Goal: Task Accomplishment & Management: Complete application form

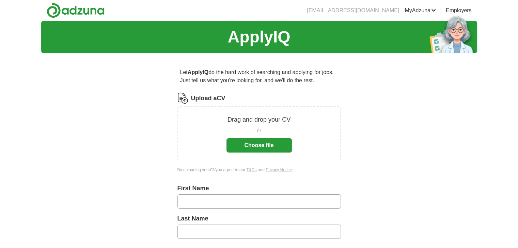
click at [244, 143] on button "Choose file" at bounding box center [258, 145] width 65 height 14
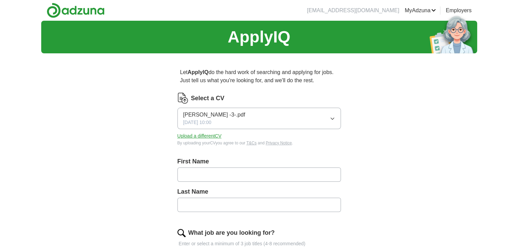
click at [262, 167] on div "First Name" at bounding box center [258, 172] width 163 height 30
click at [254, 175] on input "text" at bounding box center [258, 175] width 163 height 14
type input "********"
type input "*********"
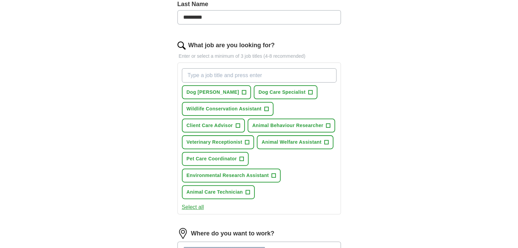
scroll to position [188, 0]
click at [242, 90] on span "+" at bounding box center [244, 92] width 4 height 5
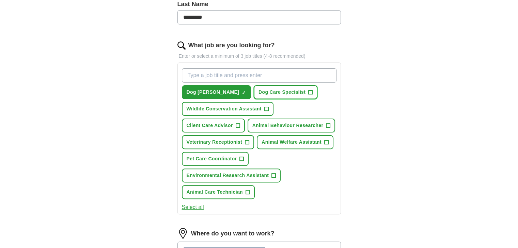
click at [308, 90] on span "+" at bounding box center [310, 92] width 4 height 5
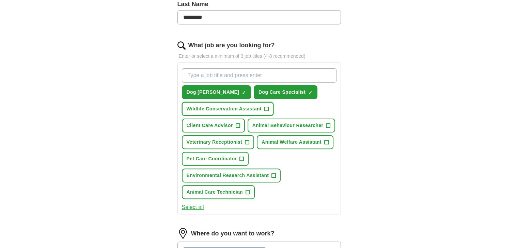
click at [267, 107] on span "+" at bounding box center [266, 108] width 4 height 5
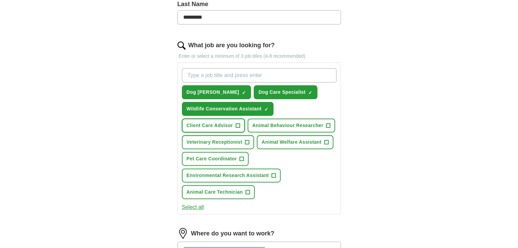
click at [236, 127] on span "+" at bounding box center [237, 125] width 4 height 5
click at [328, 123] on span "+" at bounding box center [328, 125] width 4 height 5
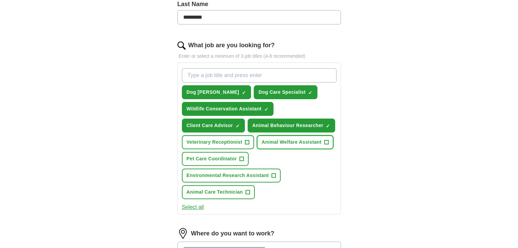
click at [324, 141] on span "+" at bounding box center [326, 142] width 4 height 4
click at [246, 141] on span "+" at bounding box center [247, 142] width 4 height 5
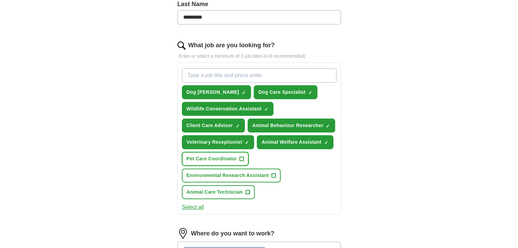
click at [243, 157] on span "+" at bounding box center [241, 159] width 4 height 4
click at [274, 174] on span "+" at bounding box center [274, 175] width 4 height 5
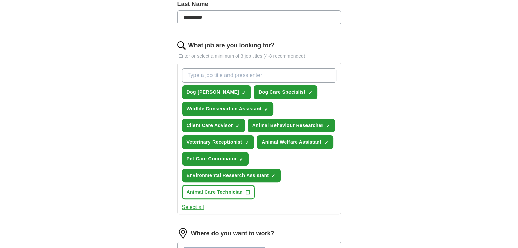
click at [246, 190] on span "+" at bounding box center [247, 192] width 4 height 5
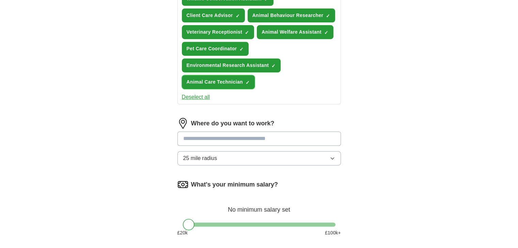
scroll to position [299, 0]
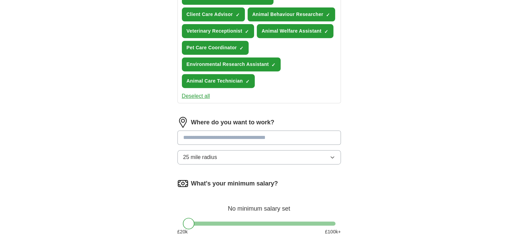
click at [261, 134] on input at bounding box center [258, 138] width 163 height 14
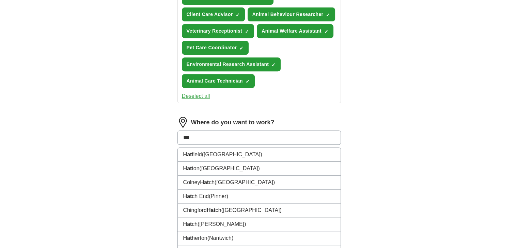
type input "****"
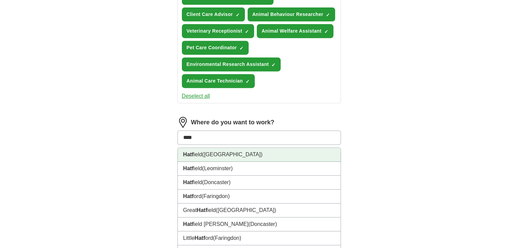
click at [257, 148] on li "Hatf ield ([GEOGRAPHIC_DATA])" at bounding box center [259, 155] width 163 height 14
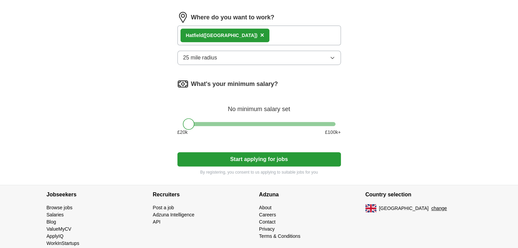
scroll to position [405, 0]
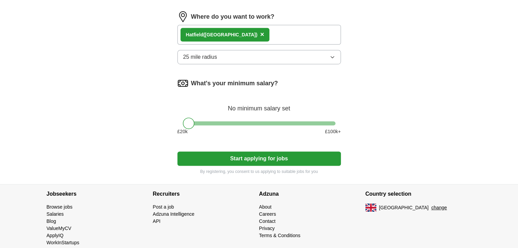
click at [256, 153] on button "Start applying for jobs" at bounding box center [258, 159] width 163 height 14
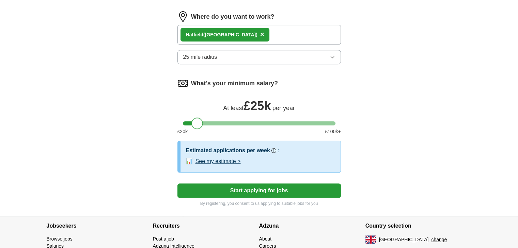
drag, startPoint x: 191, startPoint y: 123, endPoint x: 200, endPoint y: 122, distance: 9.0
click at [200, 122] on div at bounding box center [197, 124] width 12 height 12
click at [253, 190] on button "Start applying for jobs" at bounding box center [258, 191] width 163 height 14
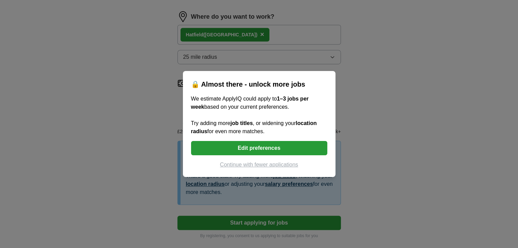
click at [271, 147] on button "Edit preferences" at bounding box center [259, 148] width 136 height 14
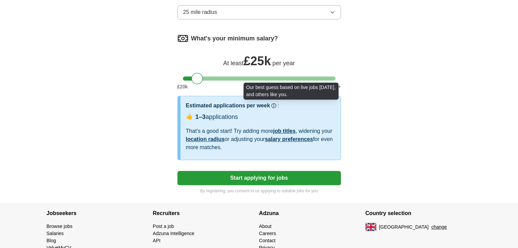
scroll to position [455, 0]
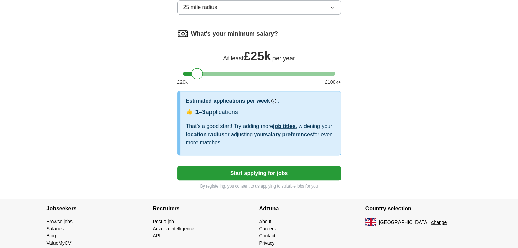
click at [254, 173] on button "Start applying for jobs" at bounding box center [258, 173] width 163 height 14
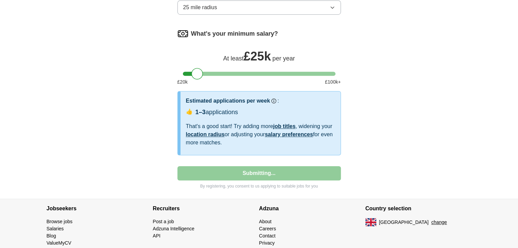
select select "**"
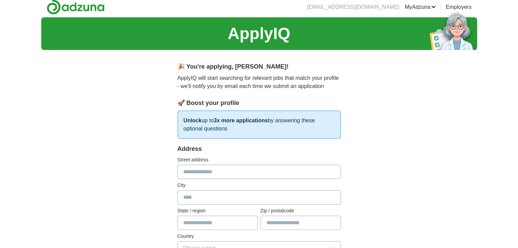
scroll to position [0, 0]
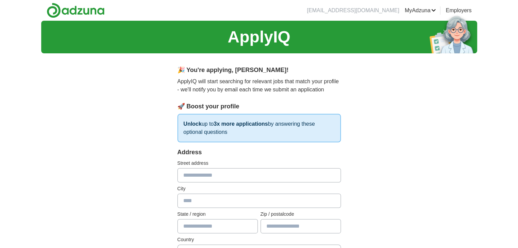
click at [254, 173] on input "text" at bounding box center [258, 175] width 163 height 14
type input "**********"
type input "********"
type input "**********"
type input "********"
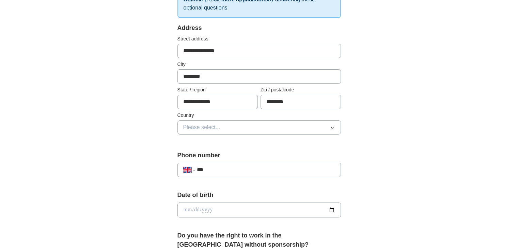
scroll to position [128, 0]
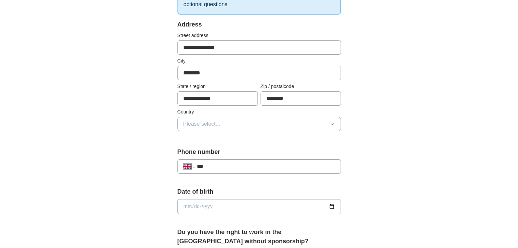
click at [288, 117] on button "Please select..." at bounding box center [258, 124] width 163 height 14
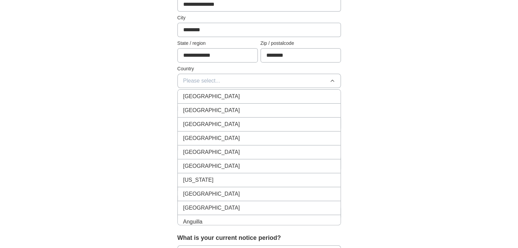
scroll to position [165, 0]
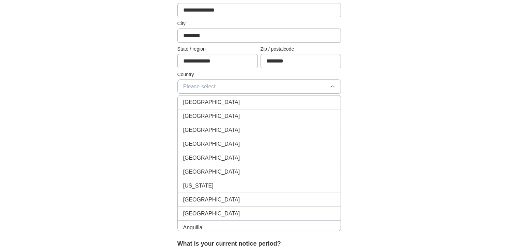
click at [294, 101] on div "[GEOGRAPHIC_DATA]" at bounding box center [259, 102] width 152 height 8
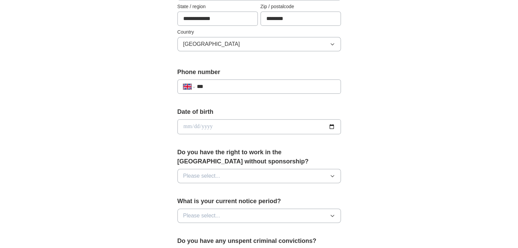
scroll to position [211, 0]
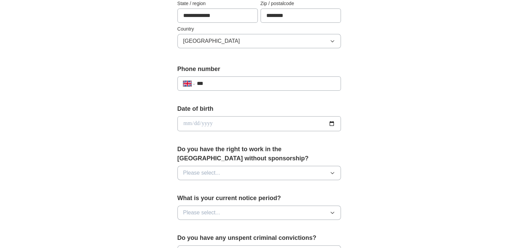
click at [293, 82] on input "***" at bounding box center [265, 84] width 138 height 8
type input "**********"
click at [263, 124] on input "date" at bounding box center [258, 123] width 163 height 15
type input "**********"
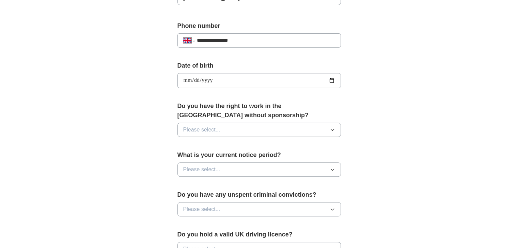
scroll to position [255, 0]
click at [263, 124] on button "Please select..." at bounding box center [258, 129] width 163 height 14
click at [253, 145] on div "Yes" at bounding box center [259, 145] width 152 height 8
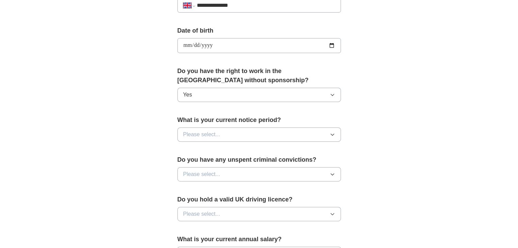
click at [260, 136] on button "Please select..." at bounding box center [258, 135] width 163 height 14
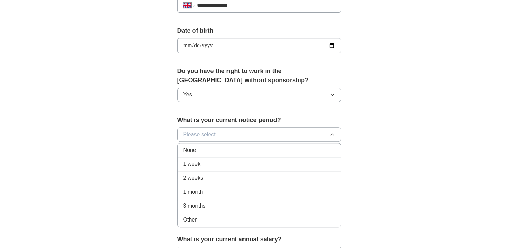
click at [256, 160] on div "1 week" at bounding box center [259, 164] width 152 height 8
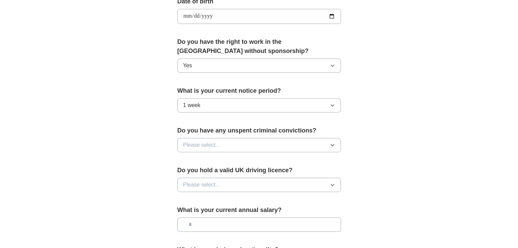
scroll to position [321, 0]
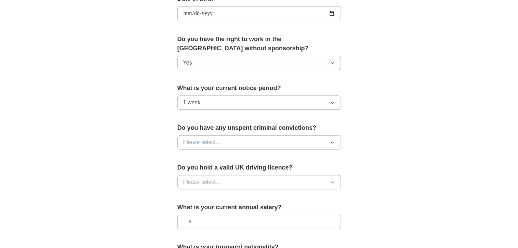
click at [264, 139] on button "Please select..." at bounding box center [258, 142] width 163 height 14
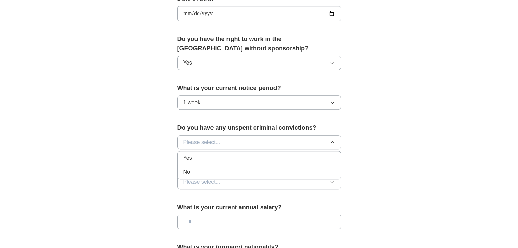
click at [246, 170] on div "No" at bounding box center [259, 172] width 152 height 8
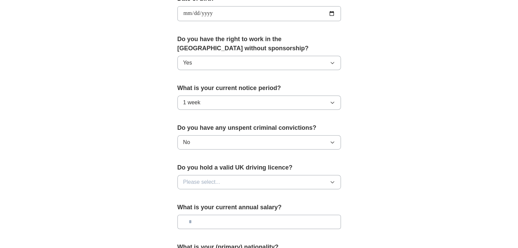
scroll to position [346, 0]
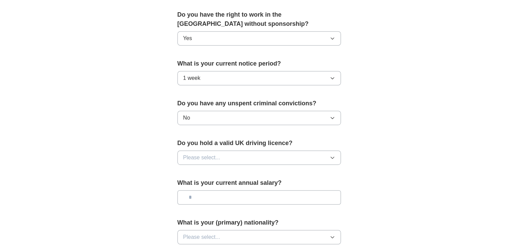
click at [255, 155] on button "Please select..." at bounding box center [258, 158] width 163 height 14
click at [245, 183] on div "No" at bounding box center [259, 187] width 152 height 8
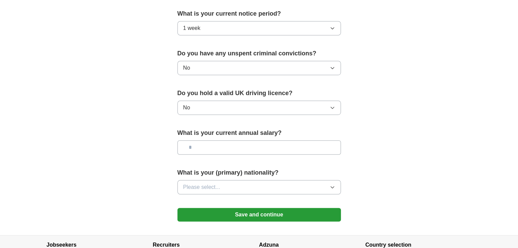
scroll to position [396, 0]
click at [268, 147] on input "text" at bounding box center [258, 147] width 163 height 14
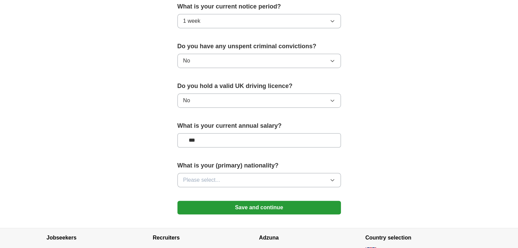
type input "**"
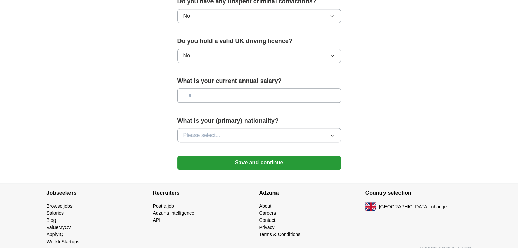
scroll to position [448, 0]
click at [288, 131] on button "Please select..." at bounding box center [258, 135] width 163 height 14
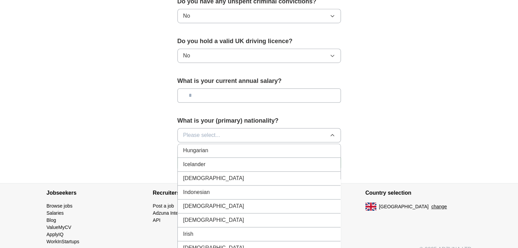
scroll to position [1088, 0]
click at [289, 177] on li "[DEMOGRAPHIC_DATA]" at bounding box center [259, 179] width 163 height 14
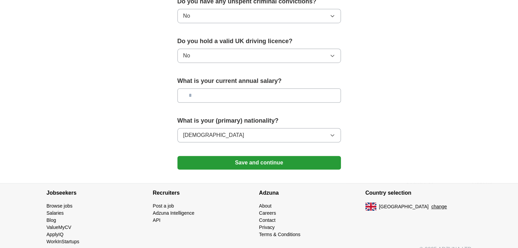
scroll to position [457, 0]
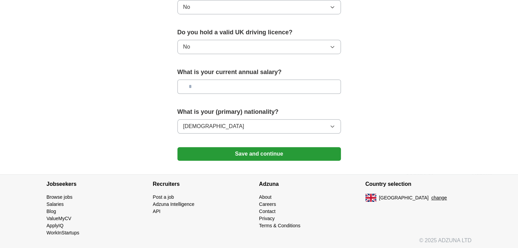
click at [290, 152] on button "Save and continue" at bounding box center [258, 154] width 163 height 14
